Goal: Task Accomplishment & Management: Manage account settings

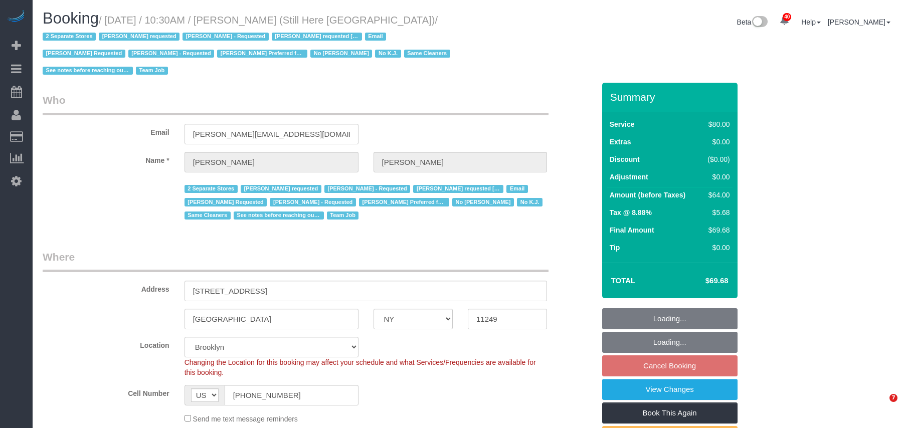
select select "NY"
select select "string:stripe-pm_1Oyz8t4VGloSiKo71skqOF54"
select select "60"
select select "number:89"
select select "number:90"
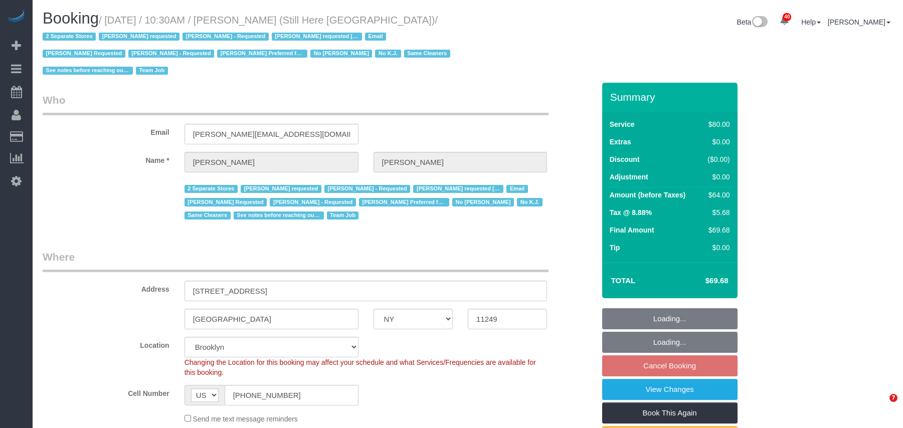
select select "number:15"
select select "number:5"
drag, startPoint x: 364, startPoint y: 18, endPoint x: 110, endPoint y: 17, distance: 253.3
click at [110, 17] on small "/ [DATE] / 10:30AM / [PERSON_NAME] (Still Here [GEOGRAPHIC_DATA]) / 2 Separate …" at bounding box center [248, 46] width 411 height 62
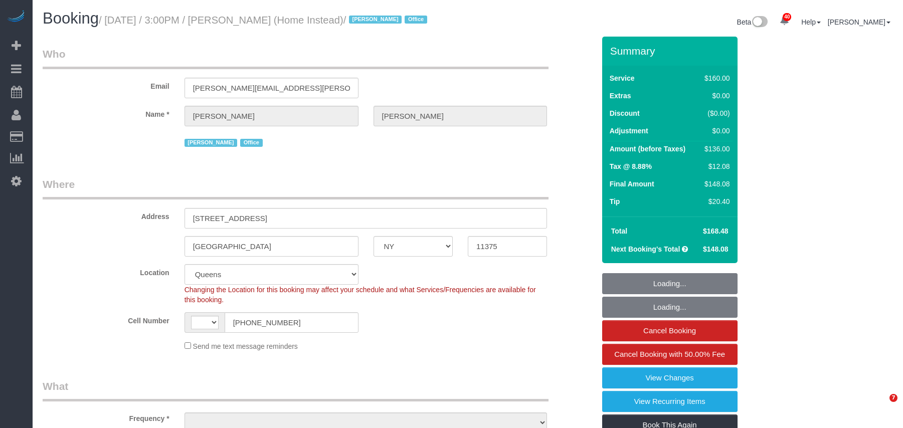
select select "NY"
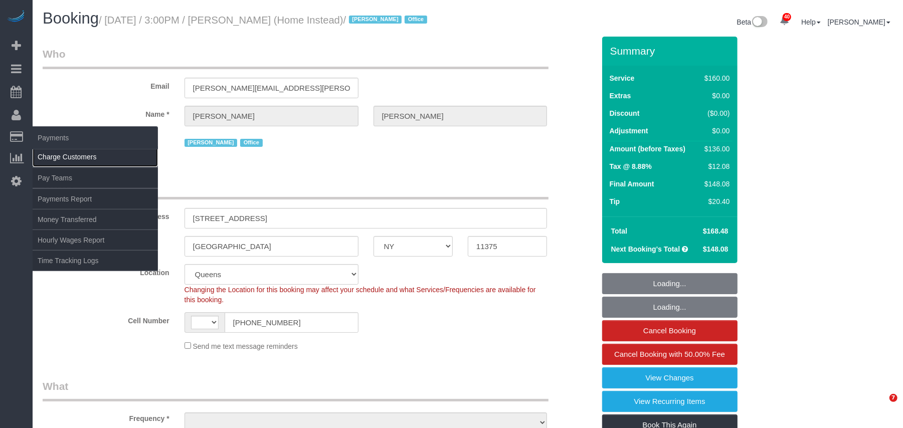
click at [58, 151] on link "Charge Customers" at bounding box center [95, 157] width 125 height 20
select select "string:US"
select select "object:835"
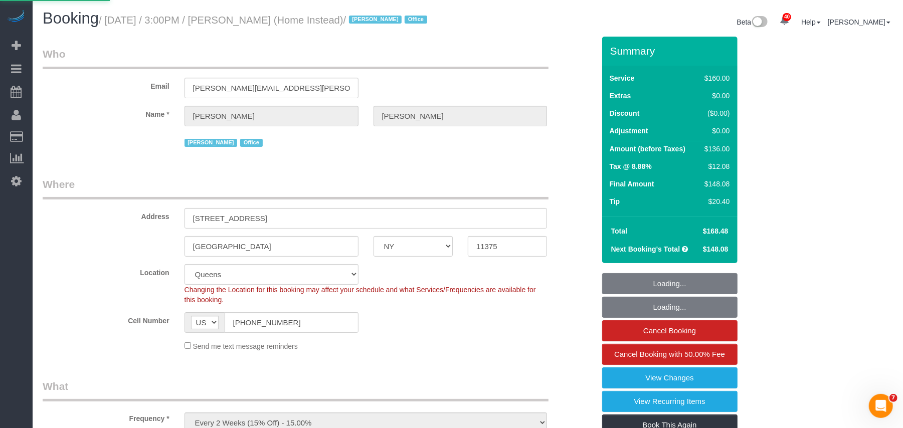
select select
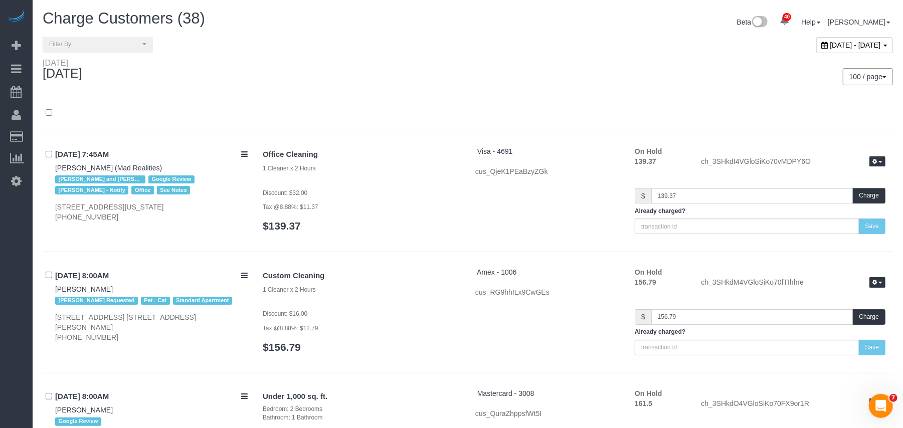
click at [817, 49] on div "October 15, 2025 - October 15, 2025" at bounding box center [855, 45] width 77 height 16
type input "**********"
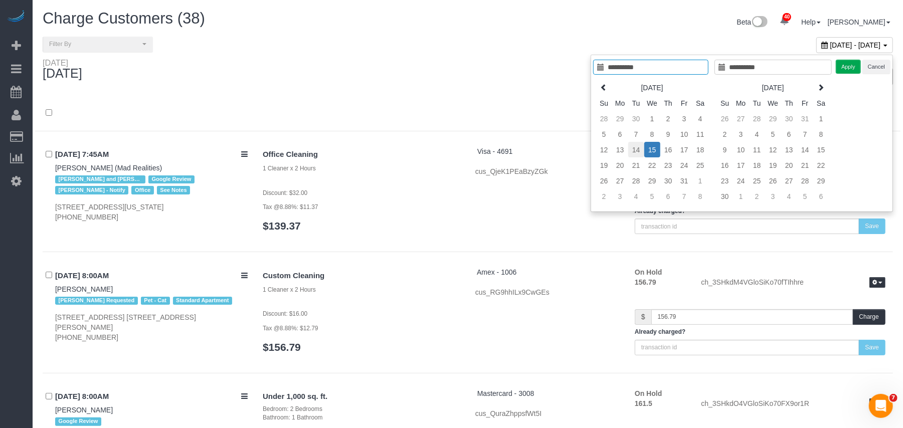
type input "**********"
click at [631, 150] on td "14" at bounding box center [636, 150] width 16 height 16
type input "**********"
click at [638, 149] on td "14" at bounding box center [636, 150] width 16 height 16
type input "**********"
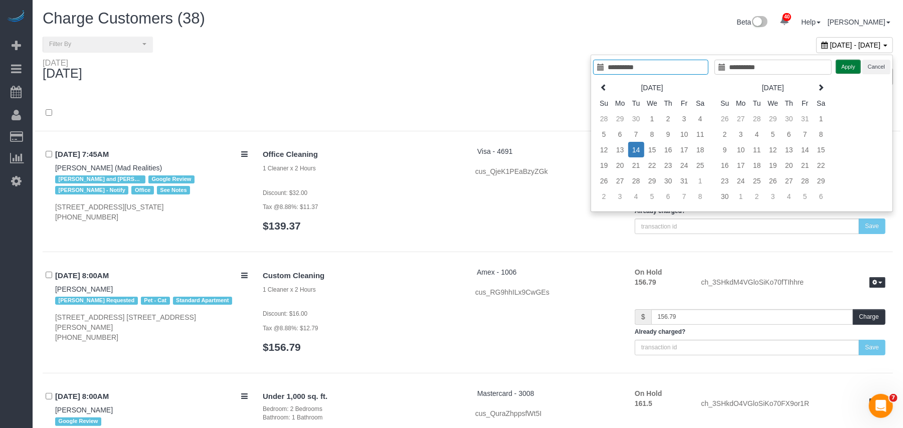
click at [843, 73] on button "Apply" at bounding box center [848, 67] width 25 height 15
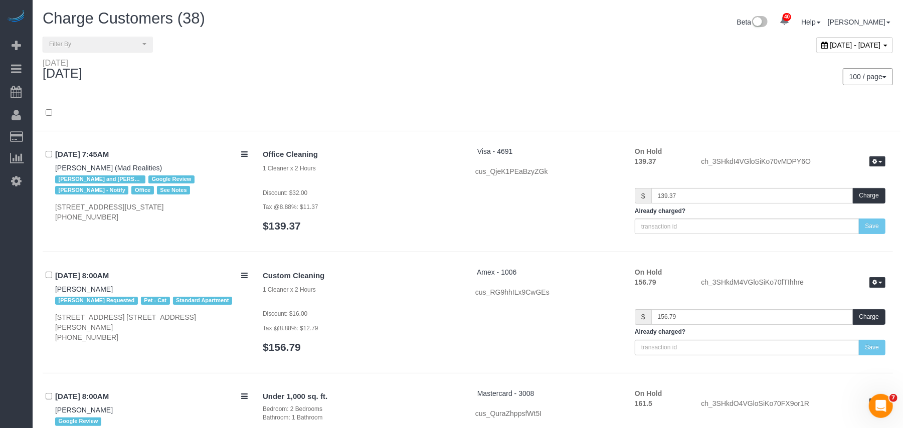
click at [428, 92] on div "Tuesday October 14, 2025 100 / page 10 / page 20 / page 30 / page 40 / page 50 …" at bounding box center [468, 76] width 866 height 37
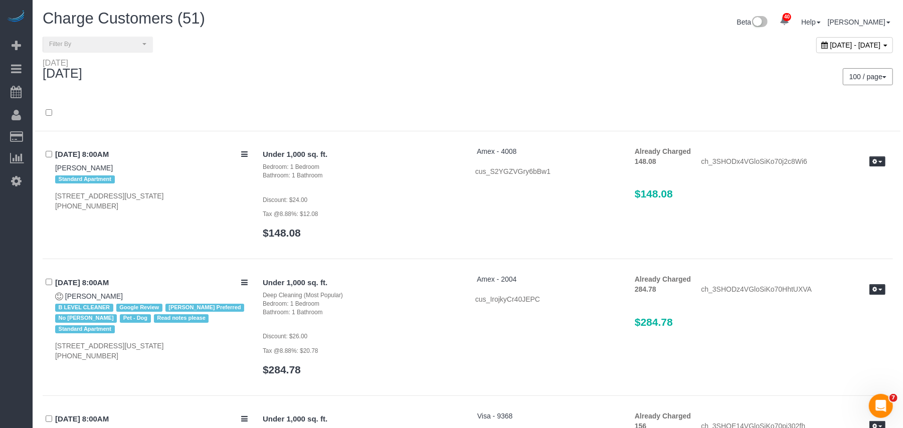
scroll to position [5419, 0]
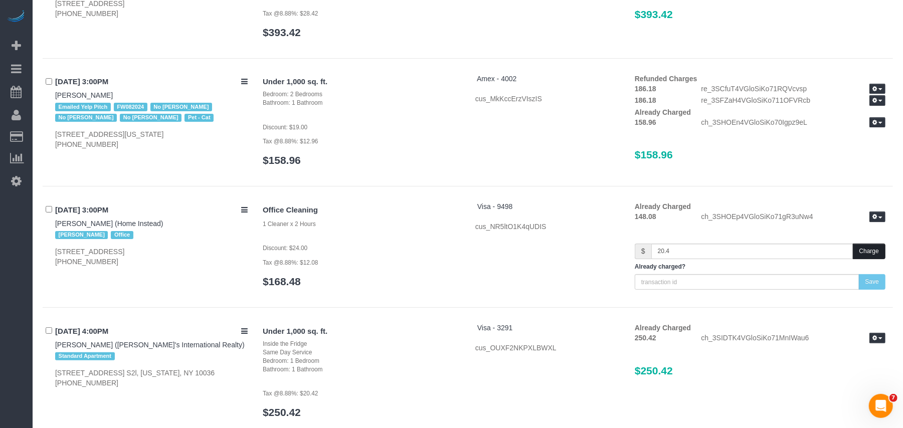
click at [869, 245] on button "Charge" at bounding box center [869, 252] width 33 height 16
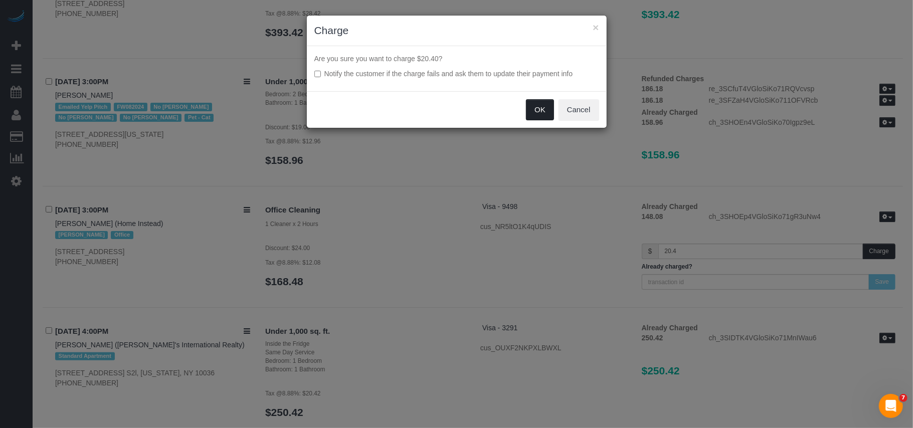
click at [534, 116] on button "OK" at bounding box center [540, 109] width 28 height 21
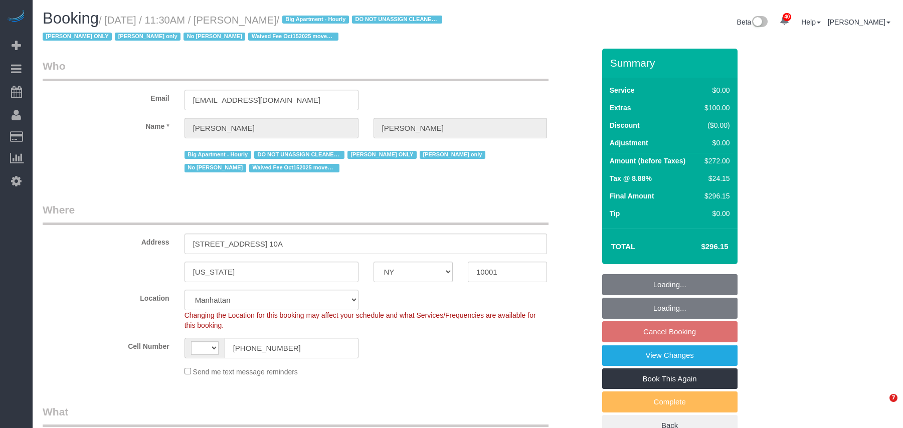
select select "NY"
select select "string:stripe-pm_1RRmor4VGloSiKo75q03orw4"
select select "2"
select select "number:89"
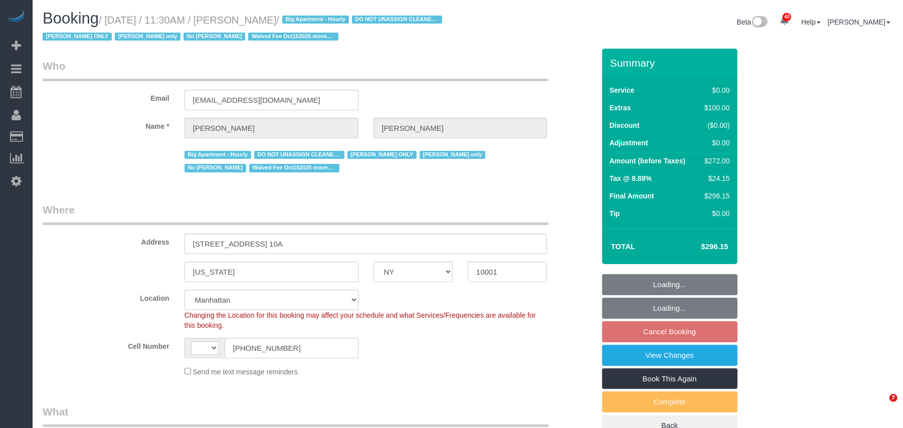
select select "number:73"
select select "number:15"
select select "number:5"
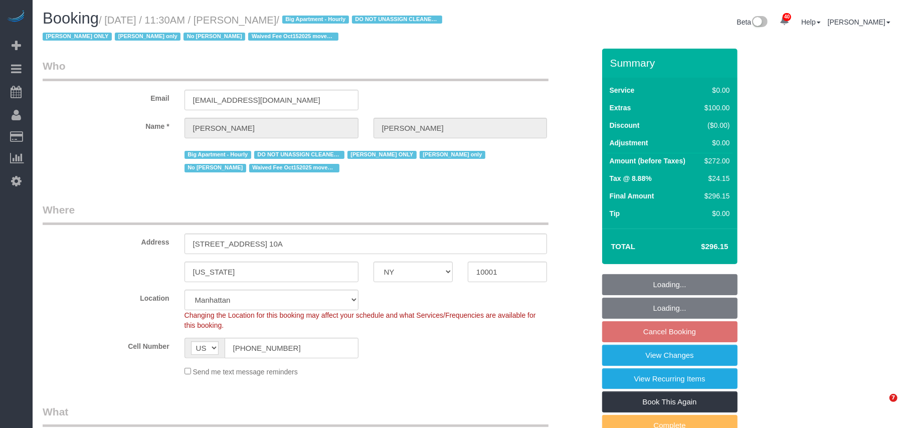
select select "string:US"
select select "object:982"
